Goal: Check status: Check status

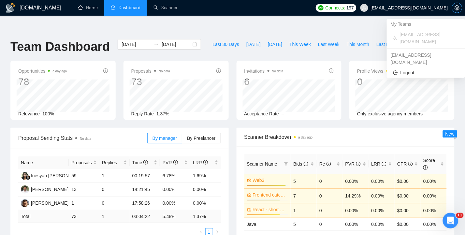
click at [460, 9] on icon "setting" at bounding box center [456, 7] width 5 height 5
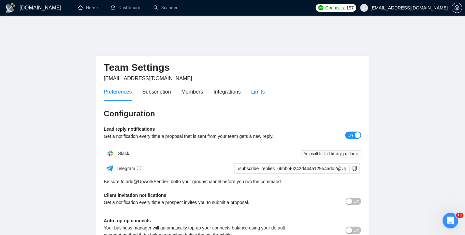
click at [259, 88] on div "Limits" at bounding box center [258, 92] width 14 height 8
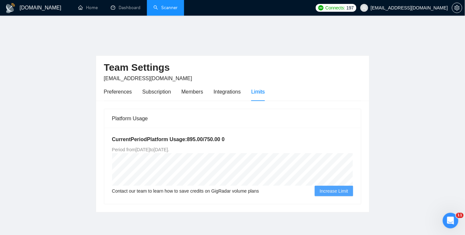
click at [170, 8] on link "Scanner" at bounding box center [165, 8] width 24 height 6
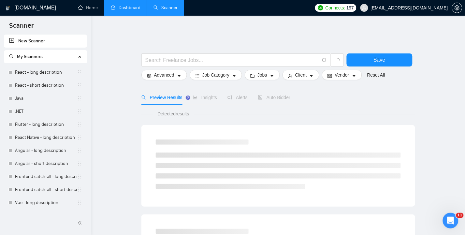
click at [127, 8] on link "Dashboard" at bounding box center [126, 8] width 30 height 6
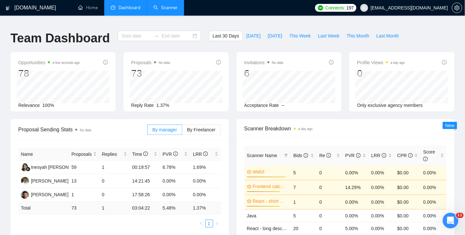
type input "[DATE]"
